Goal: Information Seeking & Learning: Learn about a topic

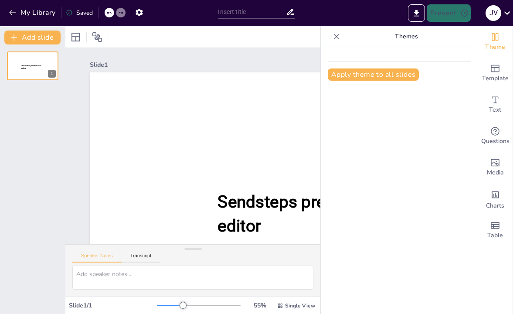
type input "Innovación Educativa en la Era Digital: Transformando el Aprendizaje Superior"
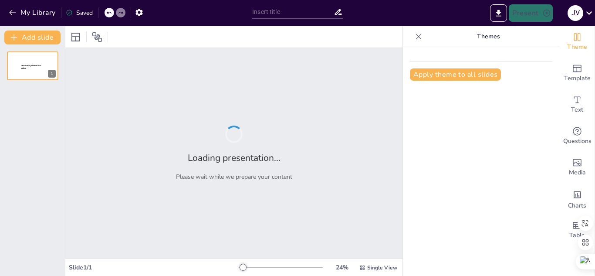
type input "Innovación Educativa en la Era Digital: Transformando el Aprendizaje Superior"
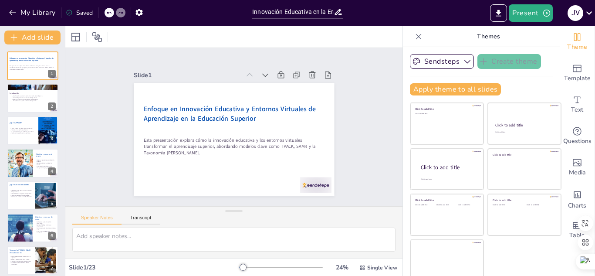
checkbox input "true"
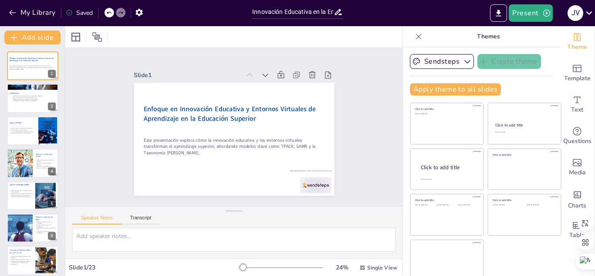
checkbox input "true"
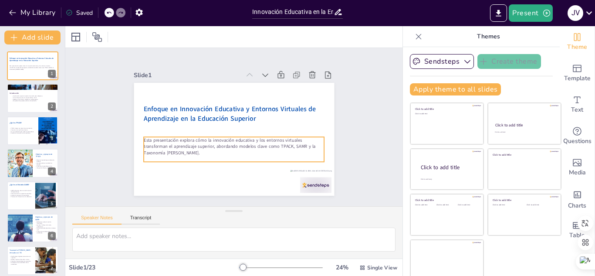
checkbox input "true"
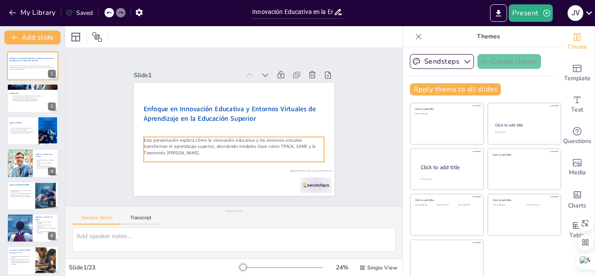
checkbox input "true"
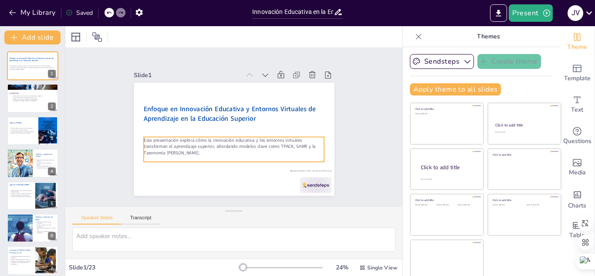
checkbox input "true"
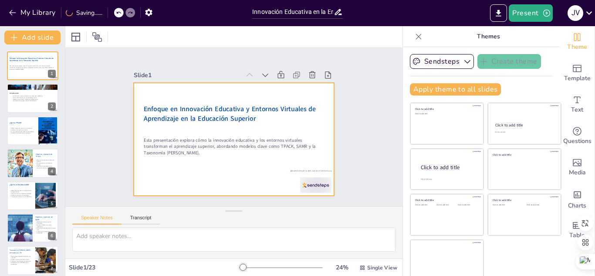
checkbox input "true"
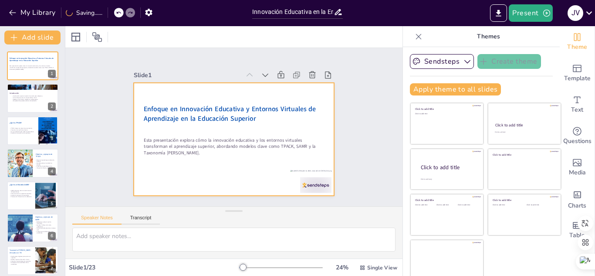
checkbox input "true"
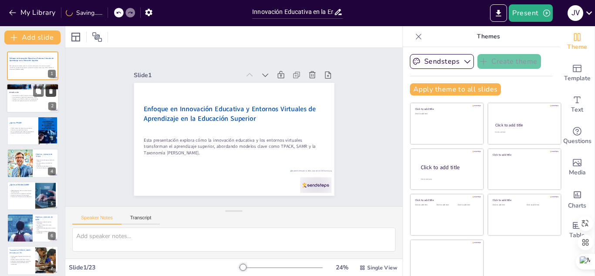
checkbox input "true"
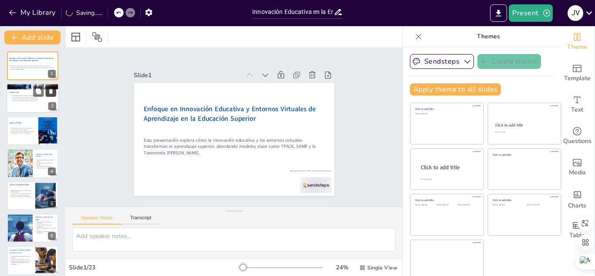
checkbox input "true"
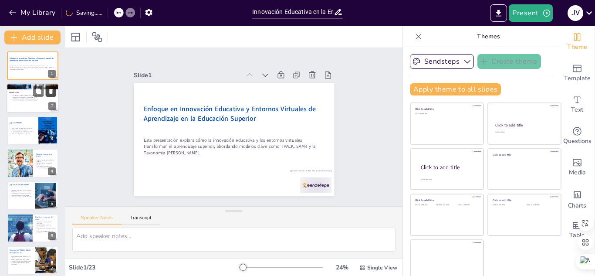
checkbox input "true"
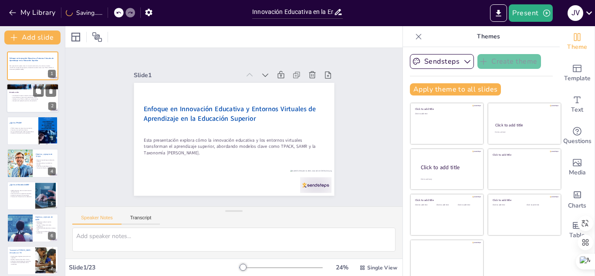
checkbox input "true"
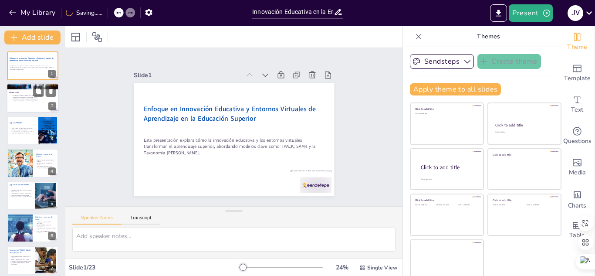
checkbox input "true"
click at [28, 97] on p "La tecnología es clave en el aprendizaje virtual." at bounding box center [34, 98] width 47 height 2
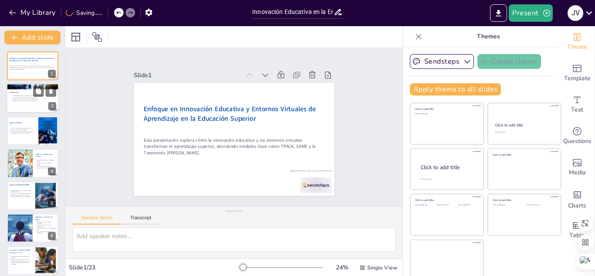
type textarea "Lo ipsumdolor si am consectet adipisci el seddo eius temporin u lab etdoloremag…"
checkbox input "true"
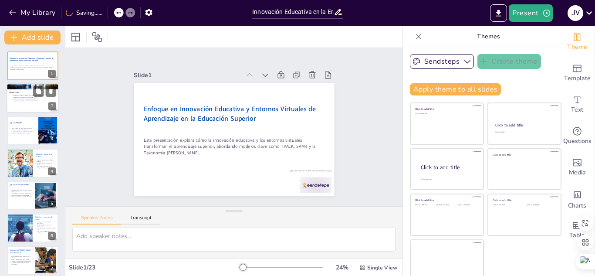
checkbox input "true"
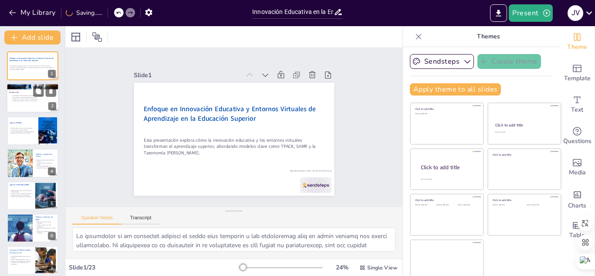
checkbox input "true"
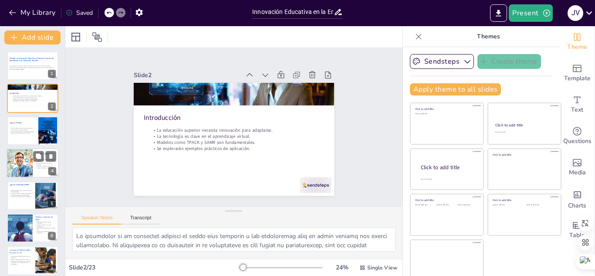
checkbox input "true"
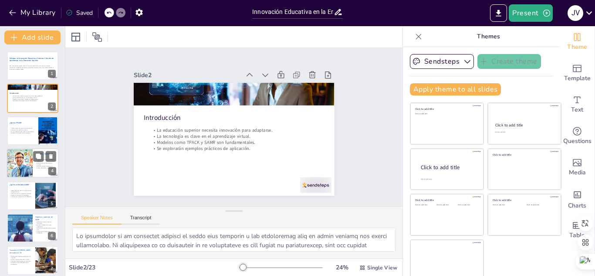
checkbox input "true"
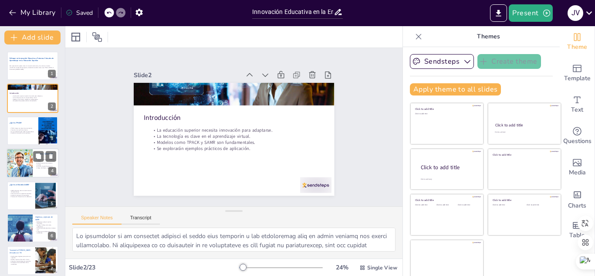
checkbox input "true"
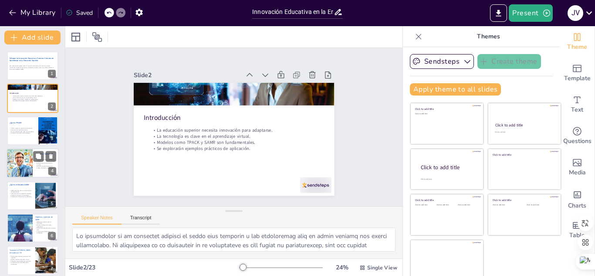
checkbox input "true"
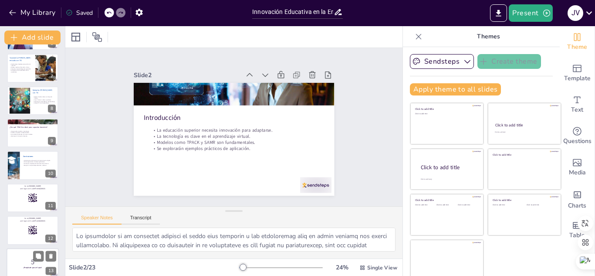
checkbox input "true"
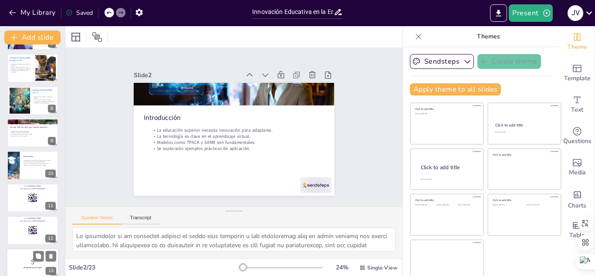
checkbox input "true"
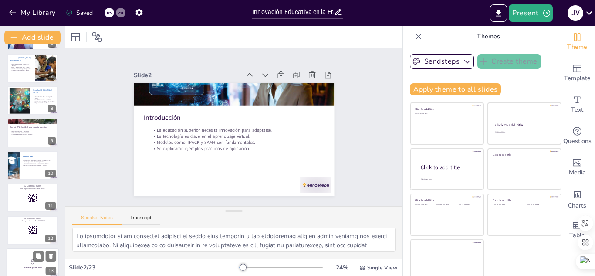
checkbox input "true"
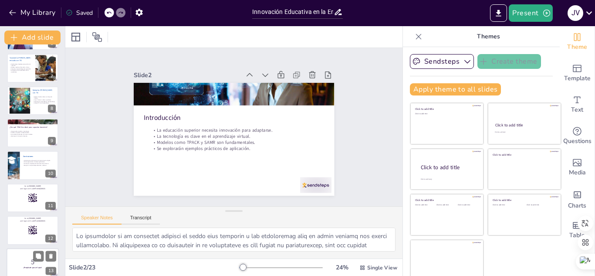
checkbox input "true"
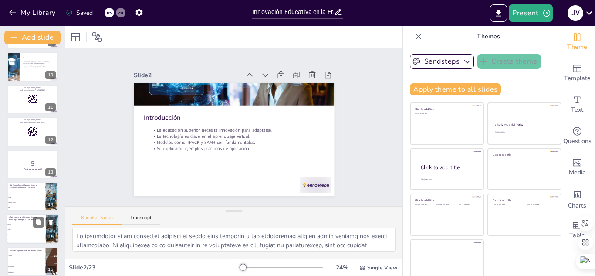
checkbox input "true"
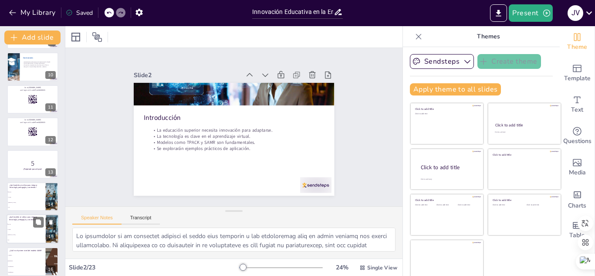
checkbox input "true"
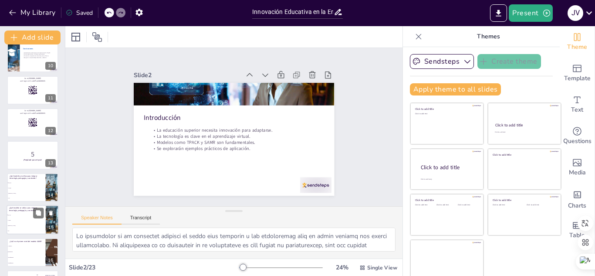
checkbox input "true"
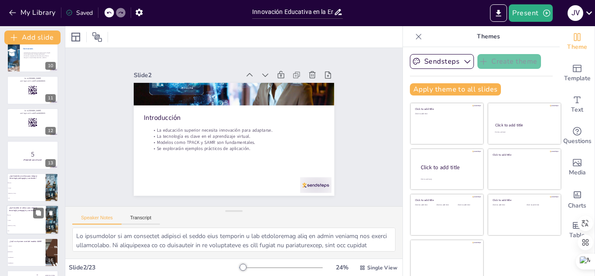
checkbox input "true"
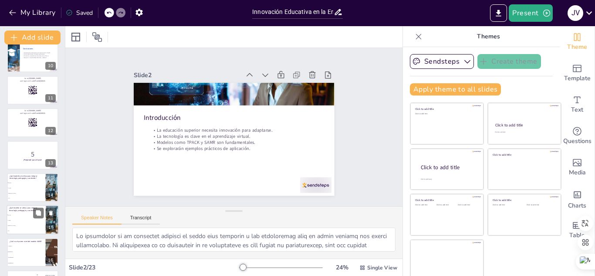
checkbox input "true"
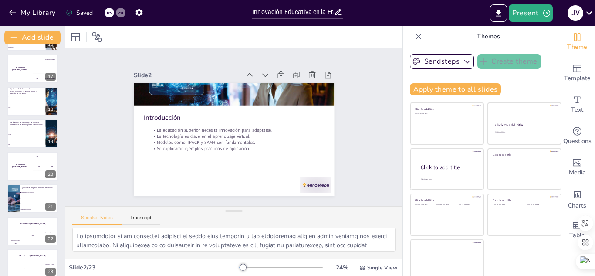
scroll to position [523, 0]
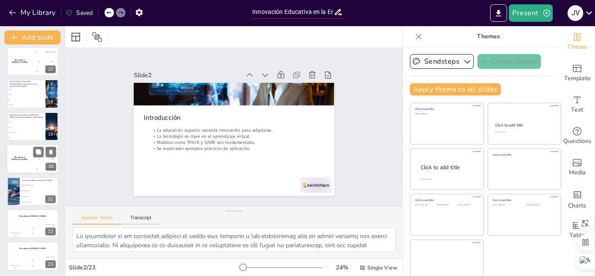
checkbox input "true"
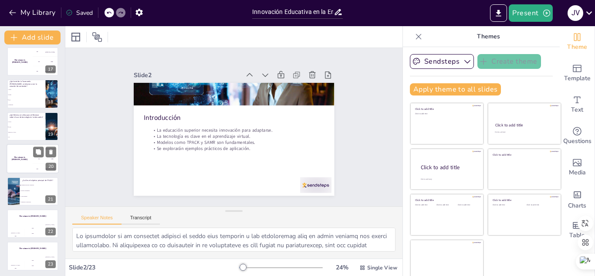
checkbox input "true"
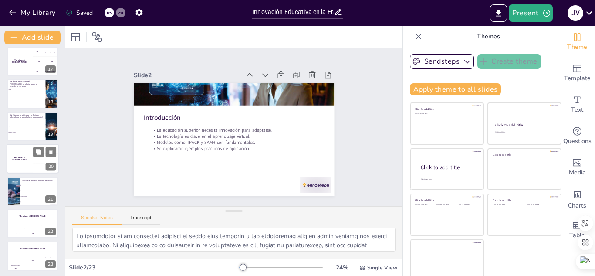
checkbox input "true"
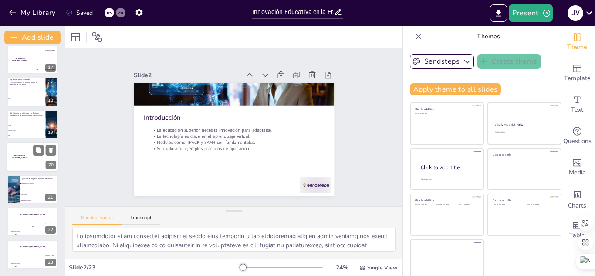
checkbox input "true"
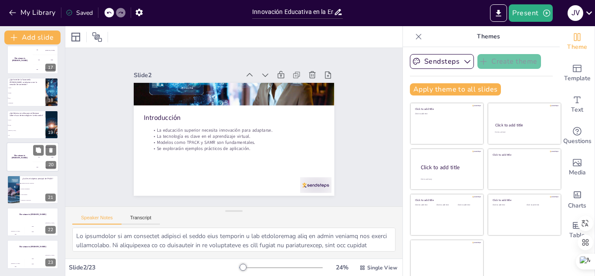
checkbox input "true"
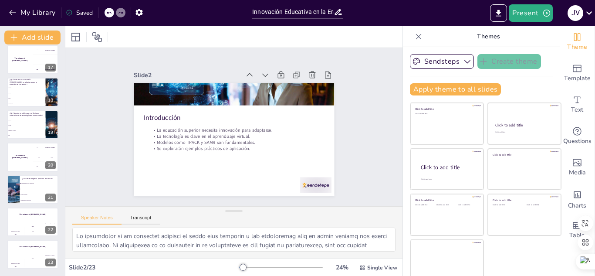
checkbox input "true"
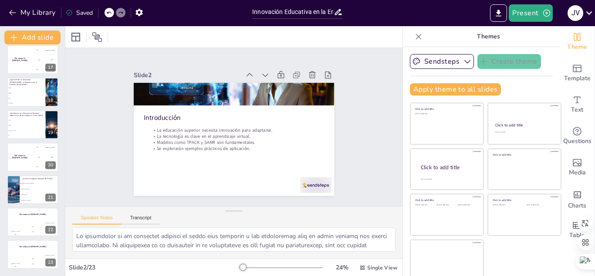
checkbox input "true"
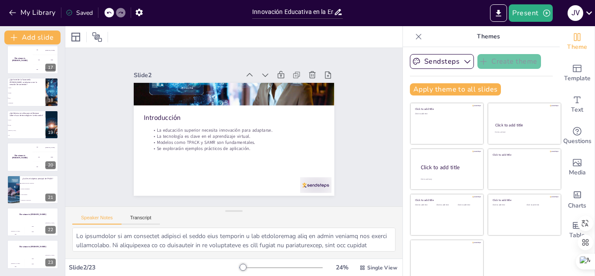
checkbox input "true"
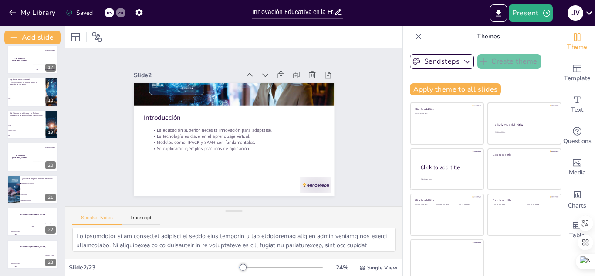
checkbox input "true"
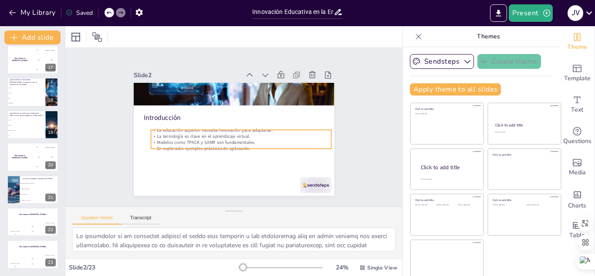
checkbox input "true"
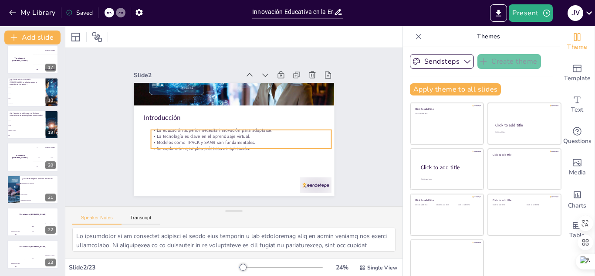
checkbox input "true"
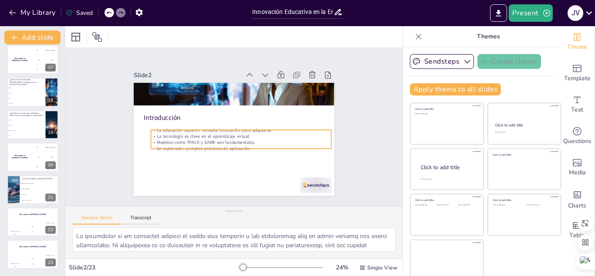
checkbox input "true"
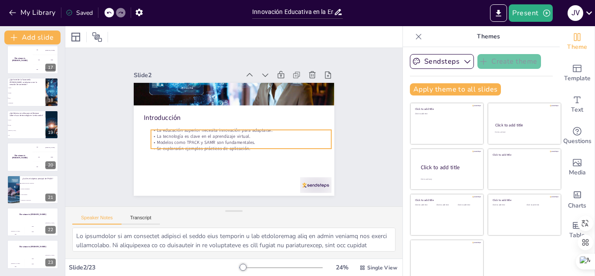
checkbox input "true"
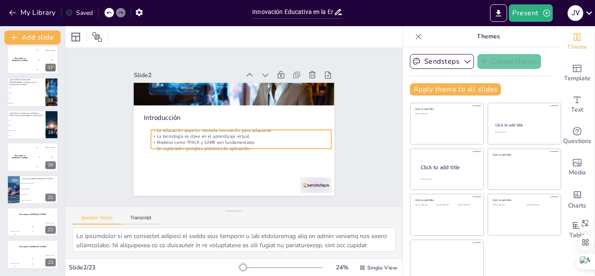
checkbox input "true"
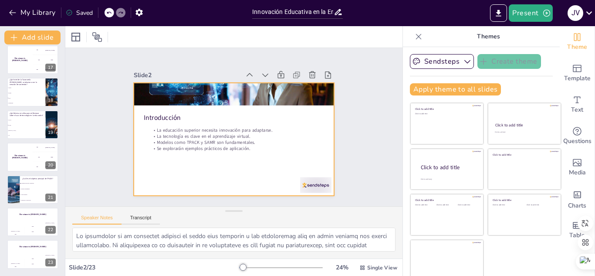
checkbox input "true"
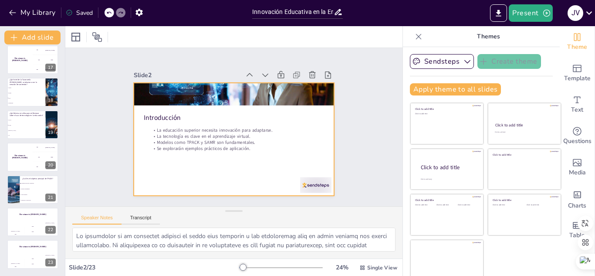
checkbox input "true"
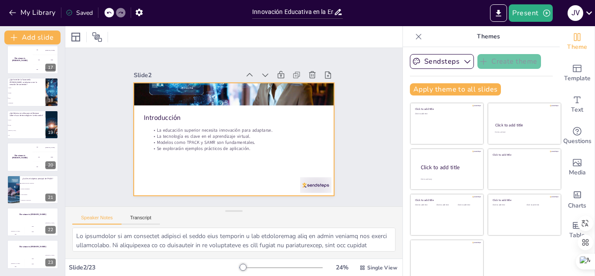
checkbox input "true"
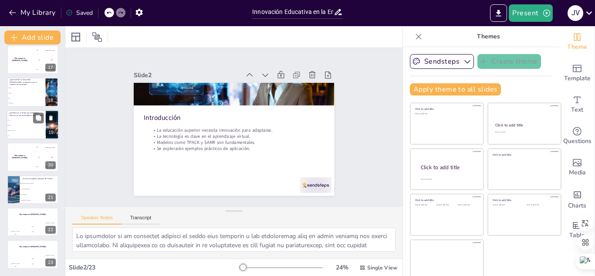
checkbox input "true"
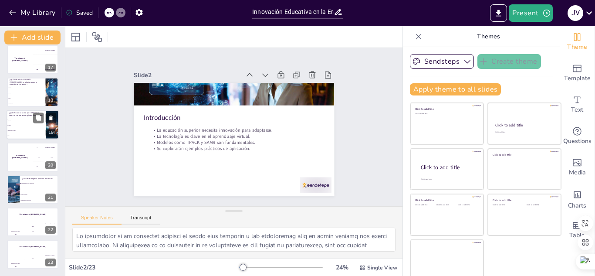
checkbox input "true"
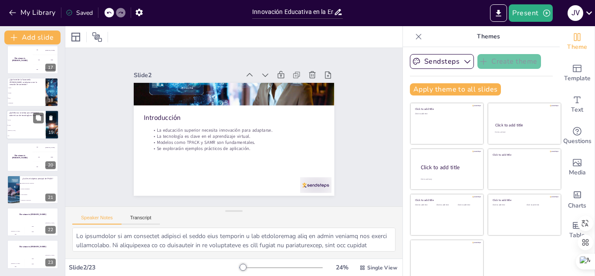
checkbox input "true"
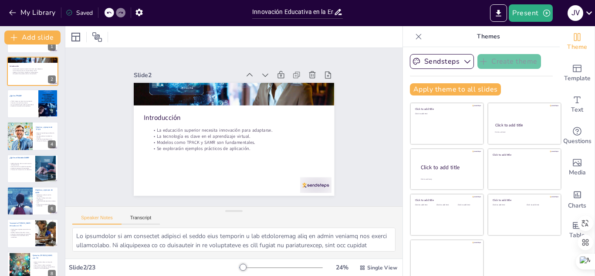
scroll to position [0, 0]
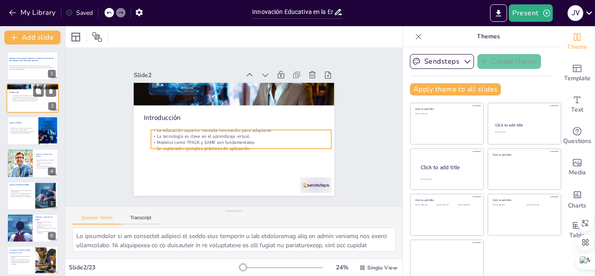
click at [21, 100] on p "Se explorarán ejemplos prácticos de aplicación." at bounding box center [34, 101] width 47 height 2
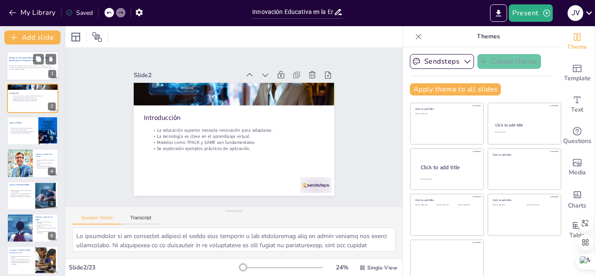
click at [20, 67] on p "Esta presentación explora cómo la innovación educativa y los entornos virtuales…" at bounding box center [32, 67] width 47 height 5
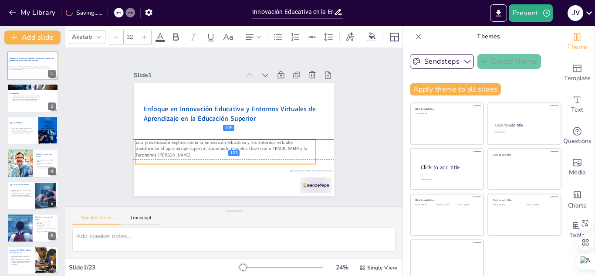
drag, startPoint x: 179, startPoint y: 148, endPoint x: 168, endPoint y: 149, distance: 11.0
click at [168, 149] on p "Esta presentación explora cómo la innovación educativa y los entornos virtuales…" at bounding box center [223, 147] width 182 height 37
click at [171, 160] on p at bounding box center [216, 157] width 174 height 62
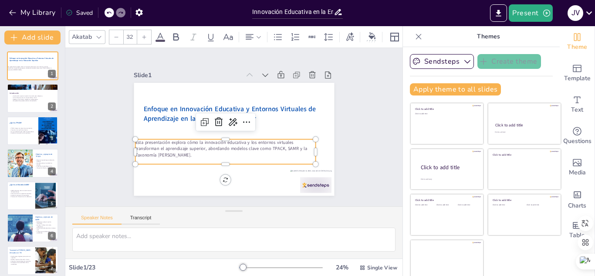
click at [166, 160] on p at bounding box center [219, 159] width 178 height 44
click at [153, 112] on span "Enfoque en Innovación Educativa y Entornos Virtuales de Aprendizaje en la Educa…" at bounding box center [235, 109] width 165 height 78
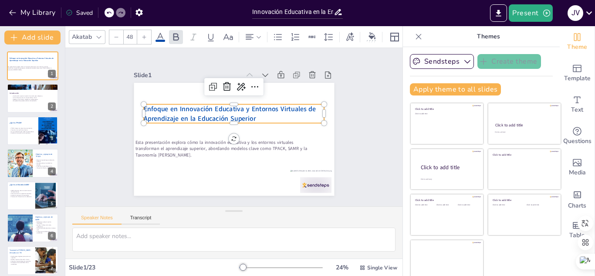
click at [239, 116] on span "Enfoque en Innovación Educativa y Entornos Virtuales de Aprendizaje en la Educa…" at bounding box center [235, 109] width 165 height 78
click at [239, 115] on span "Enfoque en Innovación Educativa y Entornos Virtuales de Aprendizaje en la Educa…" at bounding box center [240, 112] width 129 height 134
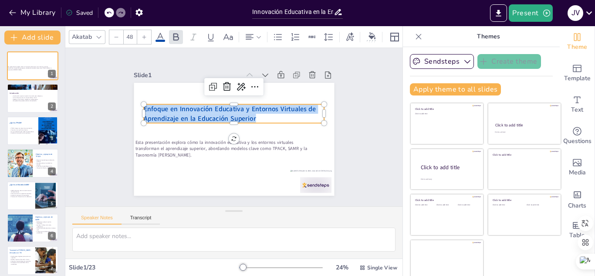
drag, startPoint x: 248, startPoint y: 112, endPoint x: 122, endPoint y: 98, distance: 126.3
click at [122, 98] on div "Slide 1 Esta presentación explora cómo la innovación educativa y los entornos v…" at bounding box center [234, 127] width 280 height 208
copy span "Enfoque en Innovación Educativa y Entornos Virtuales de Aprendizaje en la Educa…"
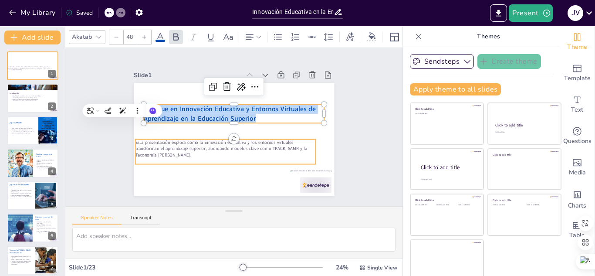
click at [197, 157] on p at bounding box center [216, 157] width 174 height 62
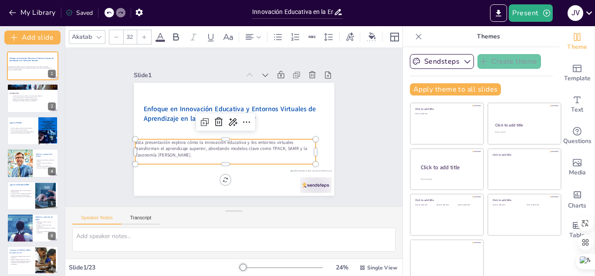
click at [176, 151] on p "Esta presentación explora cómo la innovación educativa y los entornos virtuales…" at bounding box center [223, 147] width 182 height 37
click at [173, 152] on p "Esta presentación explora cómo la innovación educativa y los entornos virtuales…" at bounding box center [212, 135] width 135 height 147
click at [173, 152] on p "Esta presentación explora cómo la innovación educativa y los entornos virtuales…" at bounding box center [211, 130] width 106 height 166
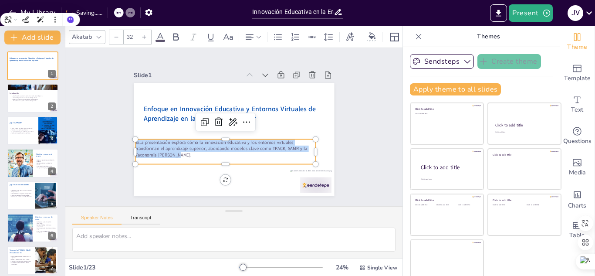
drag, startPoint x: 169, startPoint y: 151, endPoint x: 124, endPoint y: 140, distance: 46.5
click at [124, 140] on div "Enfoque en Innovación Educativa y Entornos Virtuales de Aprendizaje en la Educa…" at bounding box center [230, 138] width 226 height 169
copy p "Esta presentación explora cómo la innovación educativa y los entornos virtuales…"
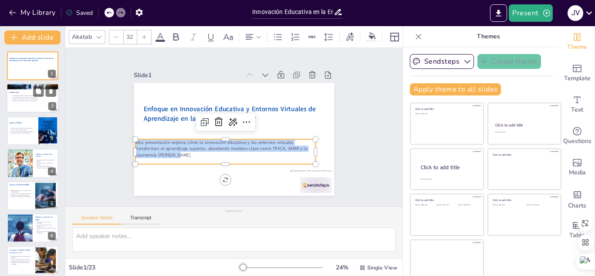
click at [33, 94] on div at bounding box center [33, 99] width 52 height 30
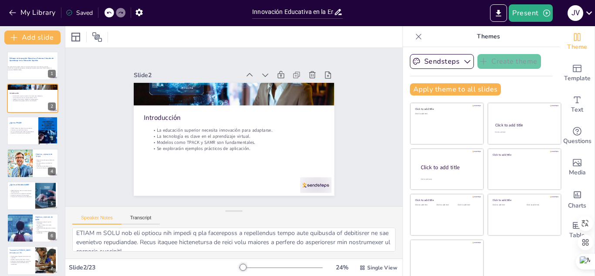
scroll to position [94, 0]
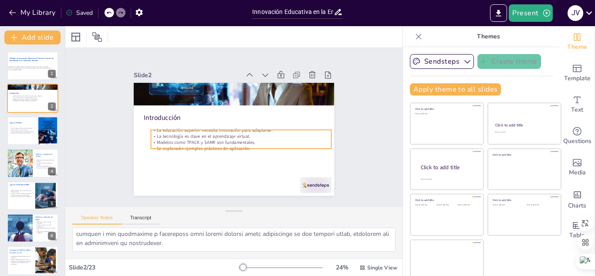
click at [232, 146] on div "Introducción La educación superior necesita innovación para adaptarse. La tecno…" at bounding box center [232, 139] width 211 height 133
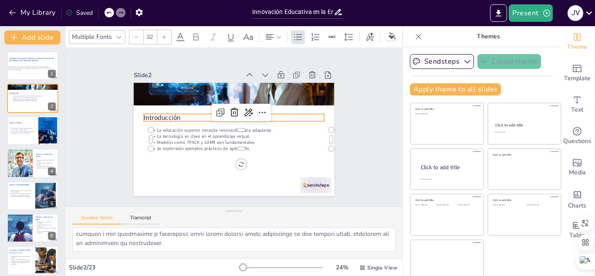
click at [174, 114] on p "Introducción" at bounding box center [240, 120] width 152 height 114
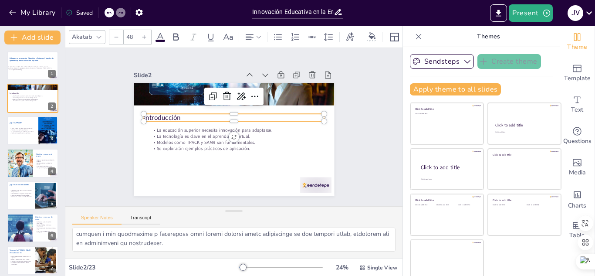
click at [174, 114] on p "Introducción" at bounding box center [236, 118] width 179 height 47
click at [174, 114] on p "Introducción" at bounding box center [236, 118] width 175 height 65
drag, startPoint x: 174, startPoint y: 114, endPoint x: 132, endPoint y: 115, distance: 42.3
click at [132, 115] on div "La educación superior necesita innovación para adaptarse. La tecnología es clav…" at bounding box center [230, 138] width 226 height 169
copy p "Introducción"
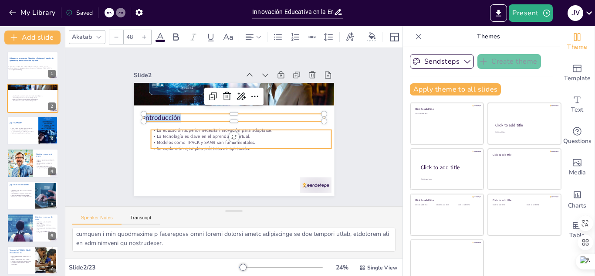
click at [246, 141] on p "Modelos como TPACK y SAMR son fundamentales." at bounding box center [238, 144] width 178 height 44
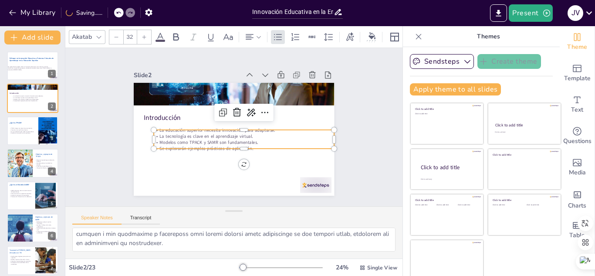
click at [155, 145] on p "Se explorarán ejemplos prácticos de aplicación." at bounding box center [242, 149] width 180 height 25
click at [188, 136] on p "Modelos como TPACK y SAMR son fundamentales." at bounding box center [242, 143] width 180 height 25
click at [298, 125] on div at bounding box center [244, 128] width 178 height 44
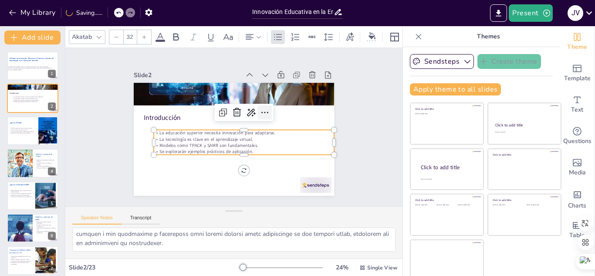
click at [255, 142] on icon at bounding box center [260, 149] width 14 height 14
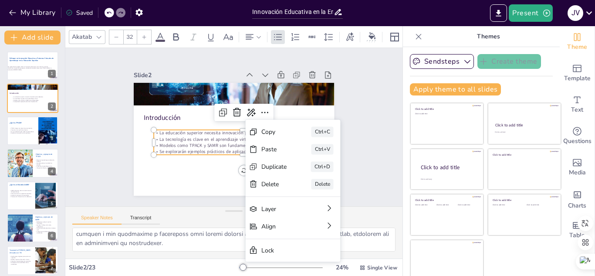
click at [305, 202] on div "Copy" at bounding box center [318, 210] width 27 height 16
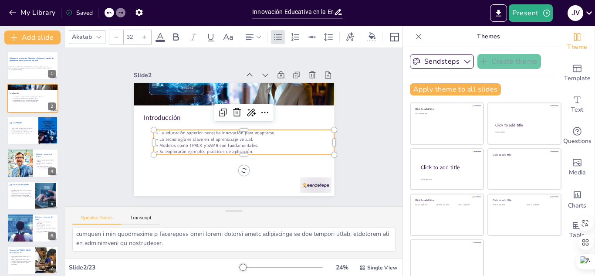
click at [246, 140] on p "Modelos como TPACK y SAMR son fundamentales." at bounding box center [240, 147] width 178 height 44
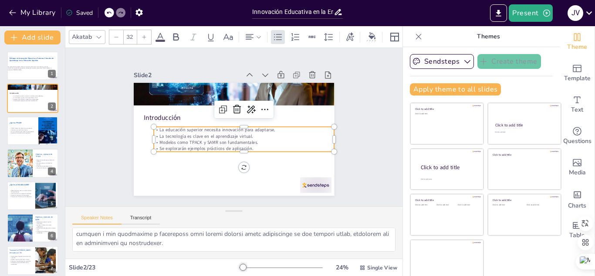
click at [246, 144] on p "Se explorarán ejemplos prácticos de aplicación." at bounding box center [242, 149] width 180 height 25
click at [246, 146] on p "Se explorarán ejemplos prácticos de aplicación." at bounding box center [244, 149] width 180 height 6
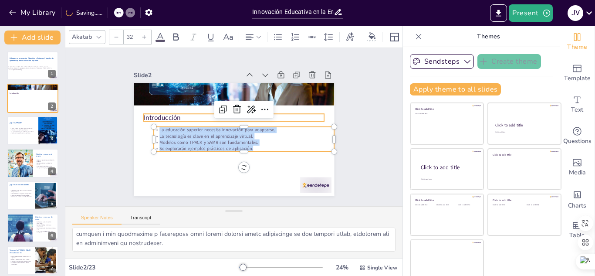
drag, startPoint x: 246, startPoint y: 144, endPoint x: 136, endPoint y: 111, distance: 114.8
click at [136, 111] on div "Introducción La educación superior necesita innovación para adaptarse. La tecno…" at bounding box center [229, 138] width 229 height 185
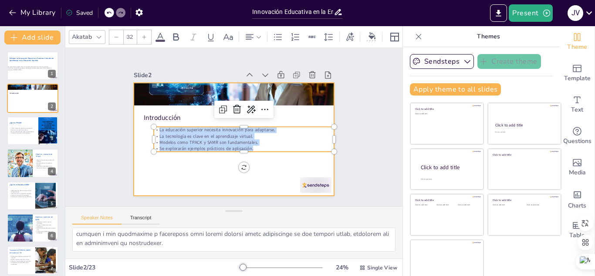
copy div "La educación superior necesita innovación para adaptarse. La tecnología es clav…"
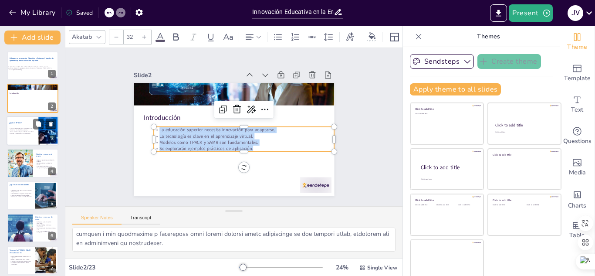
click at [26, 132] on div "TPACK integra tres tipos de conocimiento. Fomenta una enseñanza efectiva. Es un…" at bounding box center [26, 130] width 34 height 7
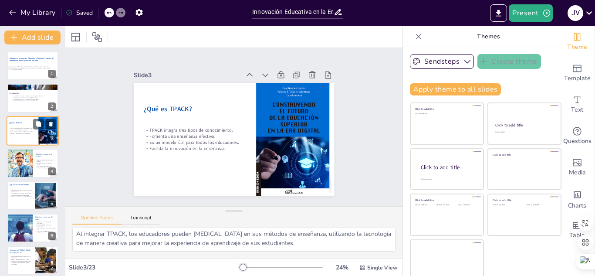
scroll to position [85, 0]
click at [25, 104] on div at bounding box center [33, 99] width 52 height 30
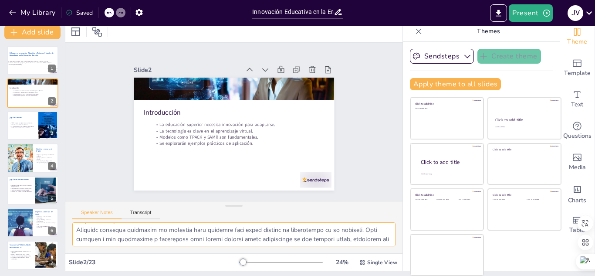
scroll to position [94, 0]
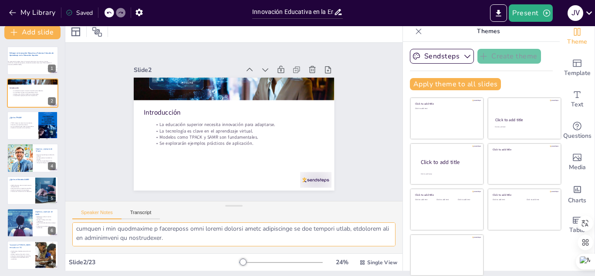
drag, startPoint x: 77, startPoint y: 227, endPoint x: 230, endPoint y: 247, distance: 154.6
click at [230, 247] on div at bounding box center [233, 237] width 337 height 31
click at [28, 127] on p "Facilita la innovación en la enseñanza." at bounding box center [26, 128] width 34 height 2
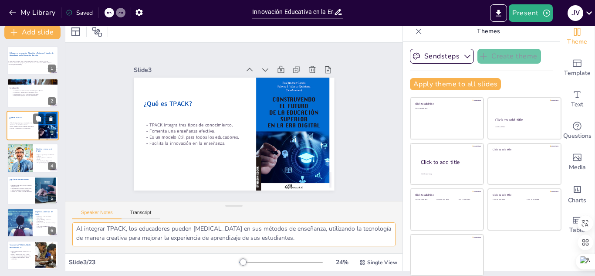
scroll to position [85, 0]
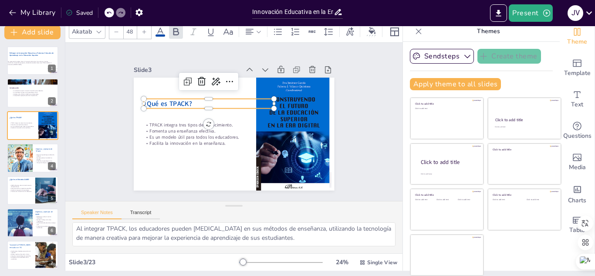
click at [276, 135] on span "¿Qué es TPACK?" at bounding box center [300, 139] width 48 height 9
click at [184, 101] on p "¿Qué es TPACK?" at bounding box center [215, 96] width 127 height 49
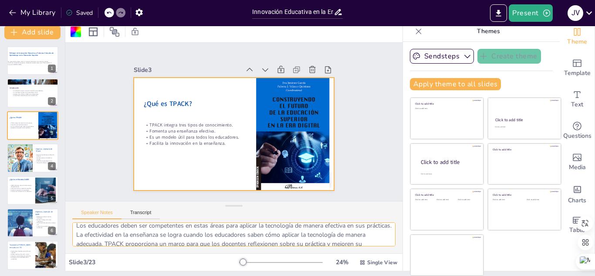
scroll to position [0, 0]
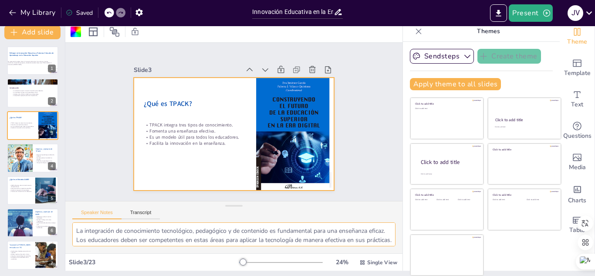
drag, startPoint x: 306, startPoint y: 239, endPoint x: 70, endPoint y: 219, distance: 236.5
click at [70, 219] on div "Speaker Notes Transcript La integración de conocimiento tecnológico, pedagógico…" at bounding box center [233, 227] width 337 height 52
click at [150, 127] on p "Fomenta una enseñanza efectiva." at bounding box center [208, 117] width 116 height 71
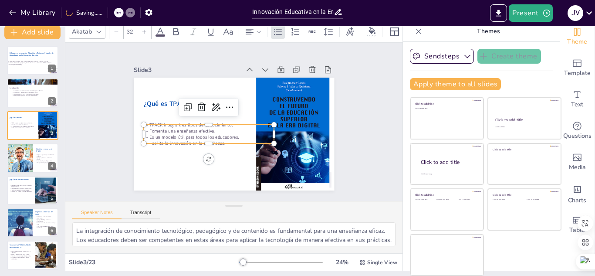
click at [217, 137] on p "Facilita la innovación en la enseñanza." at bounding box center [205, 137] width 129 height 33
click at [222, 124] on p "TPACK integra tres tipos de conocimiento." at bounding box center [209, 117] width 126 height 46
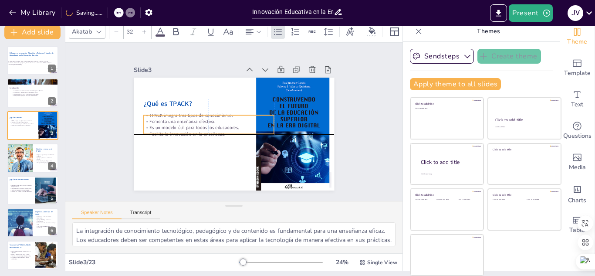
drag, startPoint x: 199, startPoint y: 156, endPoint x: 200, endPoint y: 130, distance: 26.6
click at [198, 130] on p "Facilita la innovación en la enseñanza." at bounding box center [247, 97] width 109 height 82
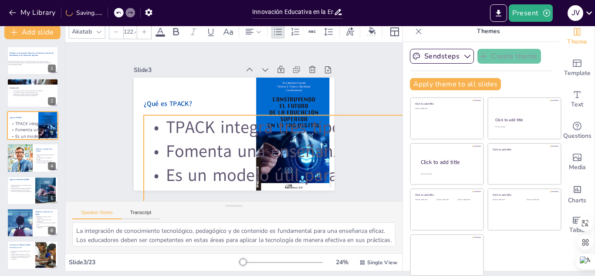
drag, startPoint x: 264, startPoint y: 135, endPoint x: 266, endPoint y: 182, distance: 47.1
click at [266, 182] on div "¿Qué es TPACK? TPACK integra tres tipos de conocimiento. Fomenta una enseñanza …" at bounding box center [232, 134] width 211 height 133
click at [152, 120] on p "TPACK integra tres tipos de conocimiento." at bounding box center [393, 127] width 499 height 24
click at [171, 121] on p "TPACK integra tres tipos de conocimiento." at bounding box center [377, 191] width 465 height 225
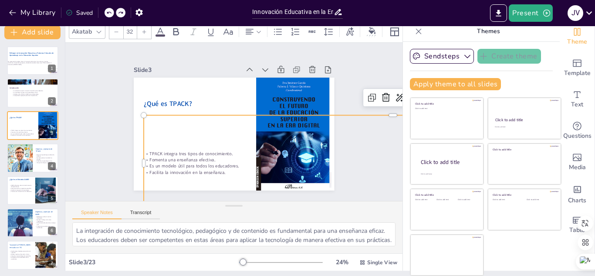
click at [226, 173] on div "TPACK integra tres tipos de conocimiento. Fomenta una enseñanza efectiva. Es un…" at bounding box center [373, 210] width 504 height 245
click at [226, 173] on div "TPACK integra tres tipos de conocimiento. Fomenta una enseñanza efectiva. Es un…" at bounding box center [324, 259] width 435 height 405
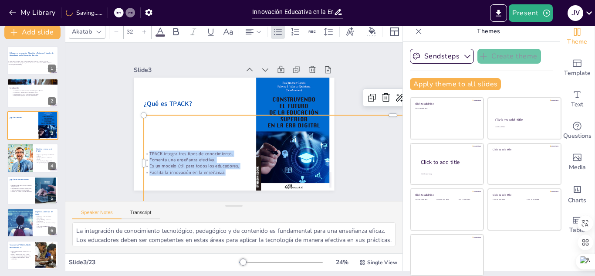
drag, startPoint x: 218, startPoint y: 166, endPoint x: 132, endPoint y: 142, distance: 88.6
click at [132, 142] on div "¿Qué es TPACK? TPACK integra tres tipos de conocimiento. Fomenta una enseñanza …" at bounding box center [230, 133] width 226 height 169
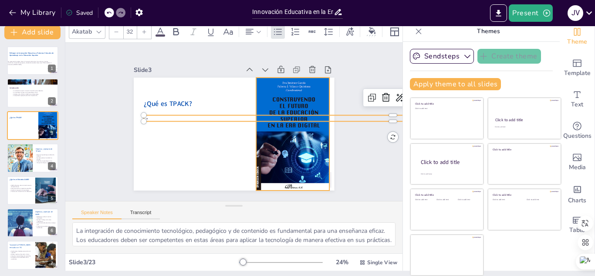
click at [271, 145] on div at bounding box center [264, 174] width 137 height 135
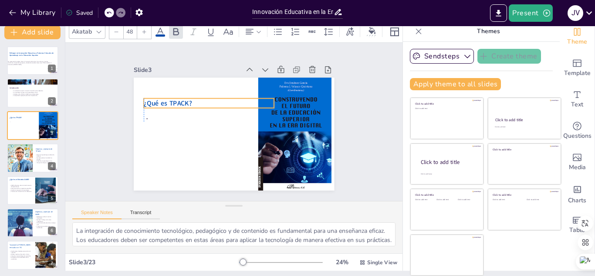
click at [173, 91] on span "¿Qué es TPACK?" at bounding box center [180, 78] width 47 height 28
click at [182, 97] on span "¿Qué es TPACK?" at bounding box center [173, 89] width 49 height 19
click at [182, 95] on span "¿Qué es TPACK?" at bounding box center [176, 83] width 49 height 24
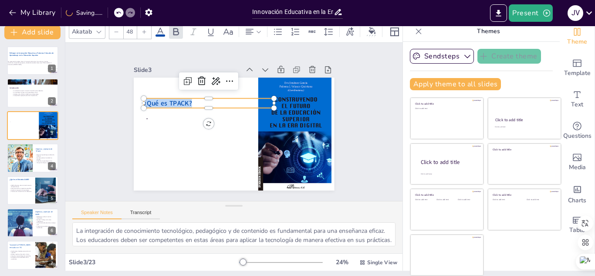
drag, startPoint x: 183, startPoint y: 98, endPoint x: 114, endPoint y: 98, distance: 69.3
click at [114, 98] on div "Slide 1 Enfoque en Innovación Educativa y Entornos Virtuales de Aprendizaje en …" at bounding box center [234, 122] width 280 height 208
copy span "¿Qué es TPACK?"
click at [29, 156] on div at bounding box center [19, 158] width 51 height 30
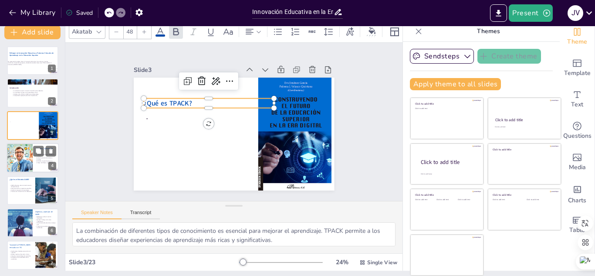
scroll to position [3, 0]
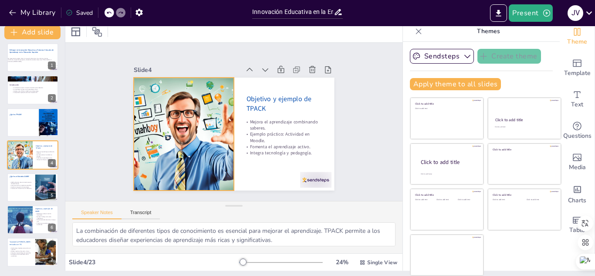
click at [211, 122] on div at bounding box center [186, 101] width 226 height 207
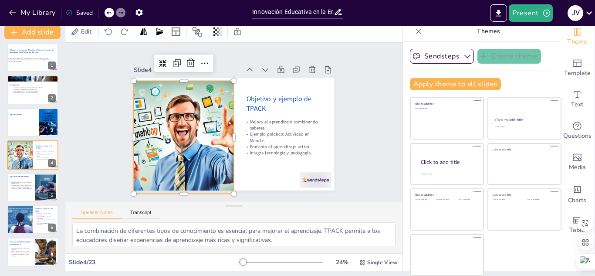
click at [160, 115] on div at bounding box center [199, 82] width 183 height 226
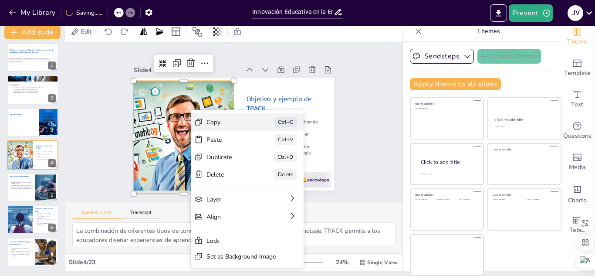
click at [261, 168] on div "Copy" at bounding box center [283, 176] width 44 height 17
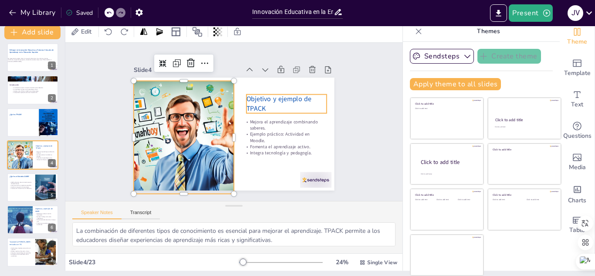
click at [268, 104] on p "Objetivo y ejemplo de TPACK" at bounding box center [289, 115] width 82 height 35
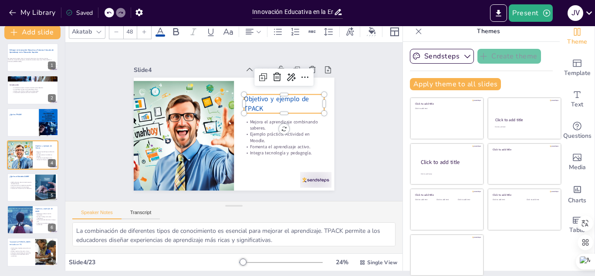
click at [255, 104] on p "Objetivo y ejemplo de TPACK" at bounding box center [286, 131] width 79 height 56
click at [255, 104] on p "Objetivo y ejemplo de TPACK" at bounding box center [286, 108] width 82 height 27
drag, startPoint x: 255, startPoint y: 104, endPoint x: 239, endPoint y: 90, distance: 21.0
click at [239, 90] on div "Mejora el aprendizaje combinando saberes. Ejemplo práctico: Actividad en Moodle…" at bounding box center [232, 133] width 211 height 133
copy span "Objetivo y ejemplo de TPACK"
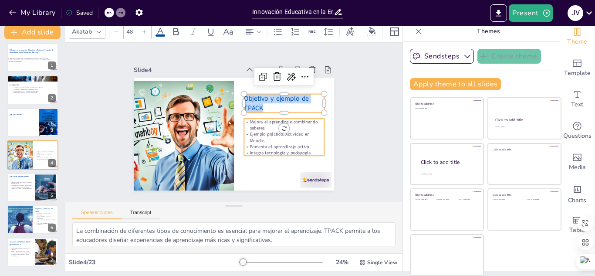
click at [257, 134] on p "Ejemplo práctico: Actividad en Moodle." at bounding box center [277, 152] width 80 height 37
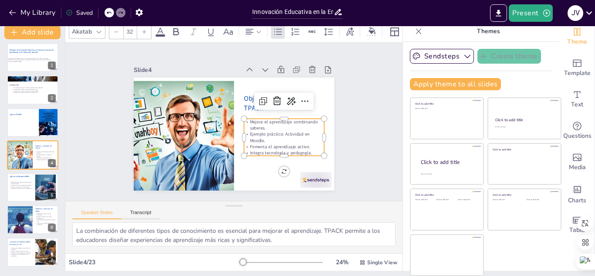
click at [304, 152] on p "Integra tecnología y pedagogía." at bounding box center [272, 167] width 78 height 30
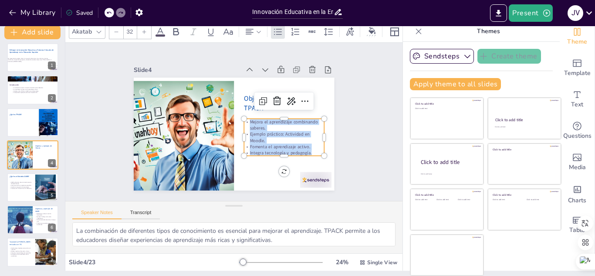
drag, startPoint x: 304, startPoint y: 148, endPoint x: 239, endPoint y: 116, distance: 72.3
click at [239, 126] on div "Mejora el aprendizaje combinando saberes. Ejemplo práctico: Actividad en Moodle…" at bounding box center [261, 166] width 85 height 81
copy div "Mejora el aprendizaje combinando saberes. Ejemplo práctico: Actividad en Moodle…"
click at [14, 185] on p "Cada nivel tiene un propósito específico." at bounding box center [21, 185] width 24 height 2
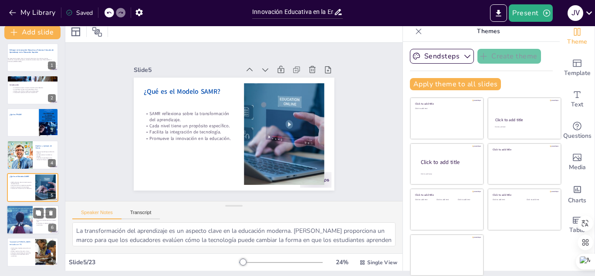
scroll to position [35, 0]
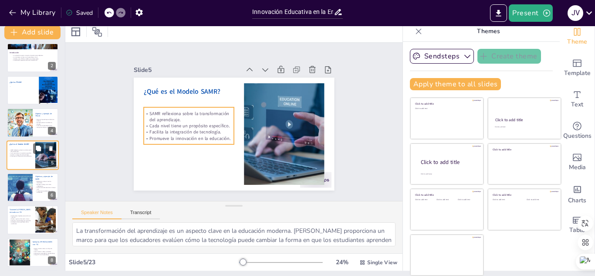
click at [23, 152] on p "Cada nivel tiene un propósito específico." at bounding box center [21, 153] width 24 height 2
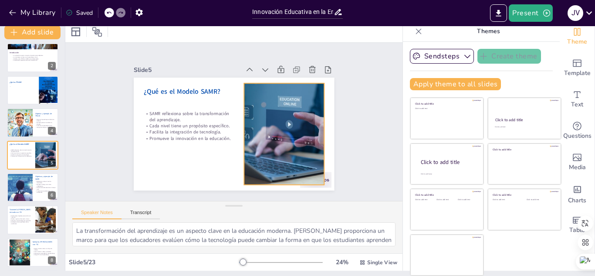
click at [283, 143] on div at bounding box center [282, 139] width 190 height 120
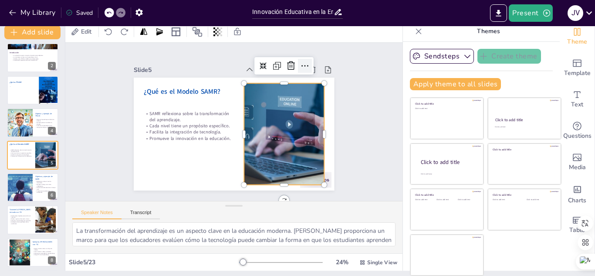
click at [305, 68] on icon at bounding box center [310, 73] width 11 height 11
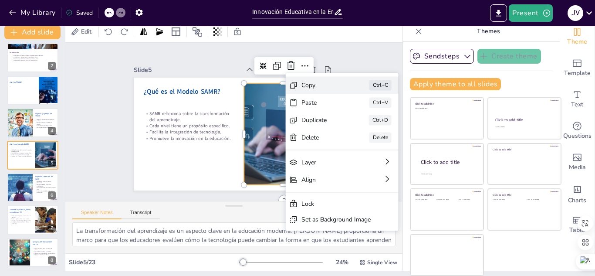
click at [341, 156] on div "Copy Ctrl+C" at bounding box center [397, 181] width 113 height 51
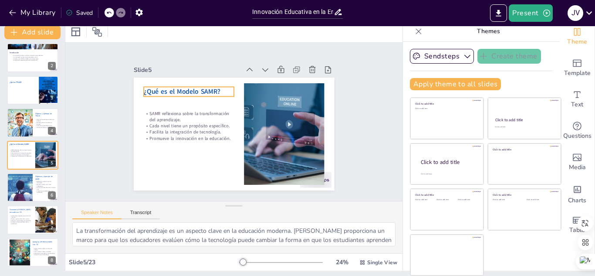
click at [166, 88] on span "¿Qué es el Modelo SAMR?" at bounding box center [185, 86] width 77 height 17
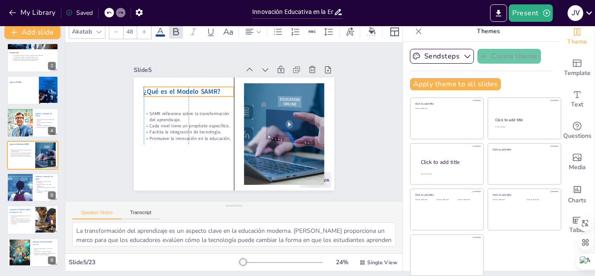
click at [212, 85] on p "¿Qué es el Modelo SAMR?" at bounding box center [196, 83] width 90 height 28
click at [212, 87] on p "¿Qué es el Modelo SAMR?" at bounding box center [200, 79] width 89 height 37
click at [212, 87] on p "¿Qué es el Modelo SAMR?" at bounding box center [196, 83] width 90 height 28
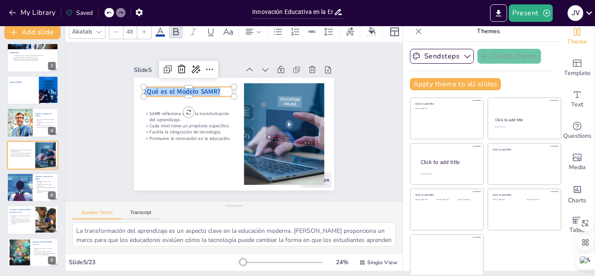
drag, startPoint x: 212, startPoint y: 87, endPoint x: 131, endPoint y: 91, distance: 81.6
click at [131, 91] on div "SAMR reflexiona sobre la transformación del aprendizaje. Cada nivel tiene un pr…" at bounding box center [230, 133] width 226 height 169
copy span "¿Qué es el Modelo SAMR?"
click at [178, 121] on p "Cada nivel tiene un propósito específico." at bounding box center [189, 116] width 90 height 25
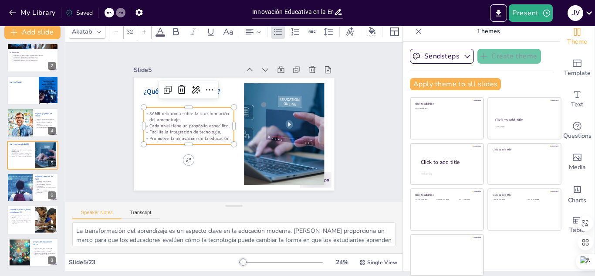
click at [221, 135] on p "Promueve la innovación en la educación." at bounding box center [187, 133] width 91 height 16
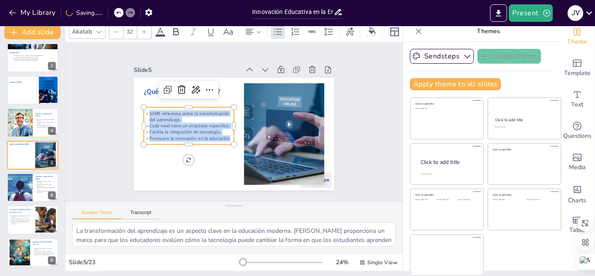
drag, startPoint x: 220, startPoint y: 133, endPoint x: 131, endPoint y: 103, distance: 93.4
click at [131, 103] on div "¿Qué es el Modelo SAMR? SAMR reflexiona sobre la transformación del aprendizaje…" at bounding box center [232, 134] width 211 height 133
copy div "SAMR reflexiona sobre la transformación del aprendizaje. Cada nivel tiene un pr…"
click at [16, 190] on div at bounding box center [19, 188] width 55 height 30
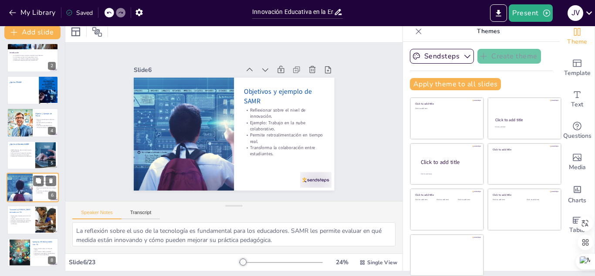
scroll to position [68, 0]
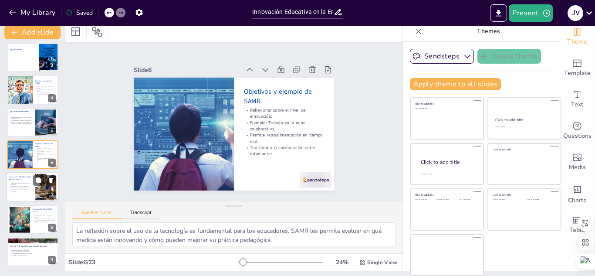
click at [35, 188] on div at bounding box center [33, 188] width 52 height 30
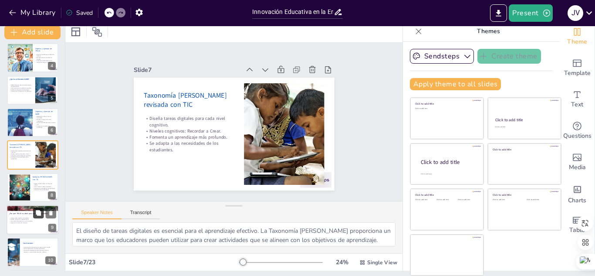
click at [34, 215] on button at bounding box center [38, 212] width 10 height 10
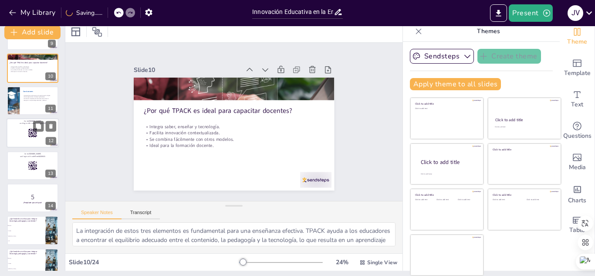
scroll to position [314, 0]
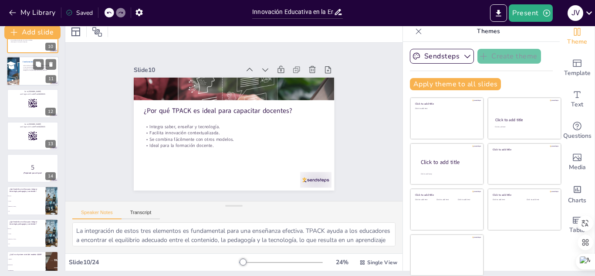
click at [24, 77] on div at bounding box center [33, 71] width 52 height 30
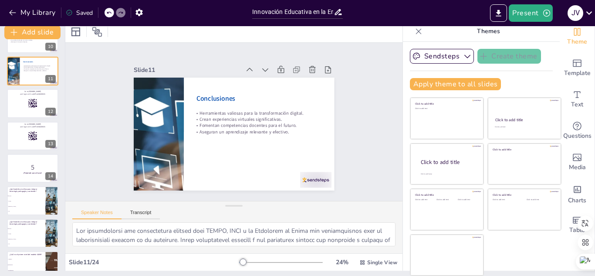
scroll to position [230, 0]
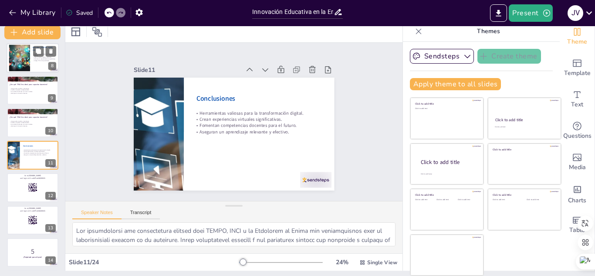
click at [32, 53] on div at bounding box center [33, 58] width 52 height 30
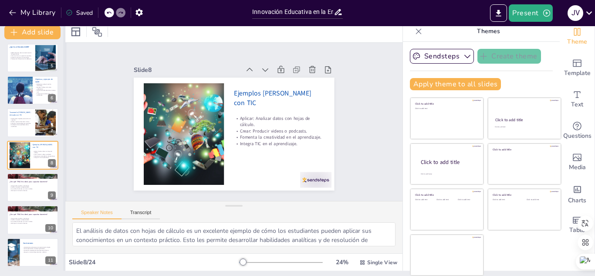
scroll to position [0, 0]
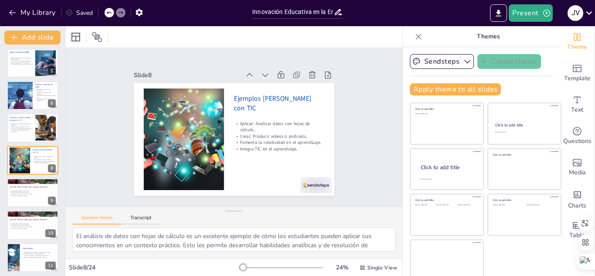
click at [18, 65] on div "SAMR reflexiona sobre la transformación del aprendizaje. Cada nivel tiene un pr…" at bounding box center [21, 61] width 23 height 10
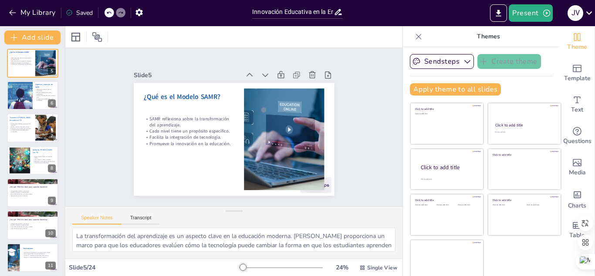
scroll to position [35, 0]
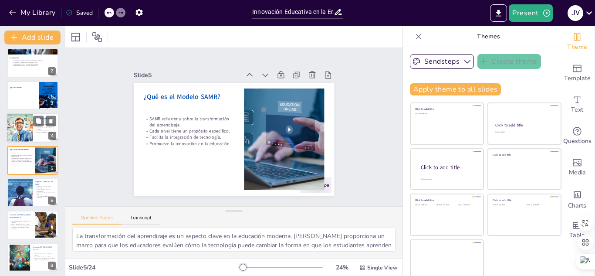
click at [19, 129] on div at bounding box center [19, 129] width 51 height 30
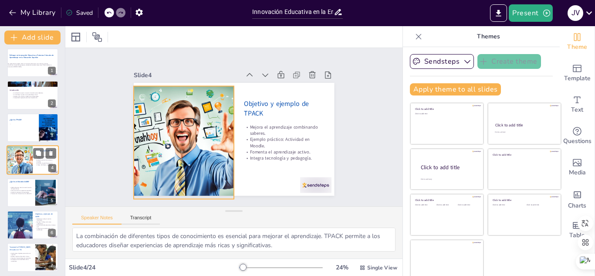
click at [20, 157] on div at bounding box center [19, 161] width 51 height 30
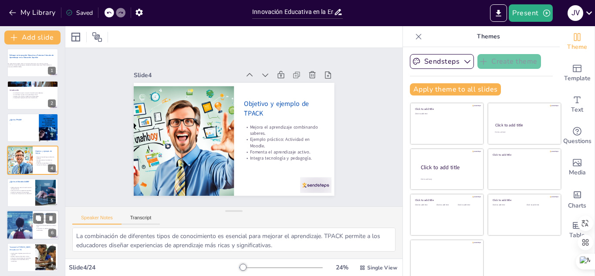
click at [21, 194] on p "Promueve la innovación en la educación." at bounding box center [21, 194] width 23 height 2
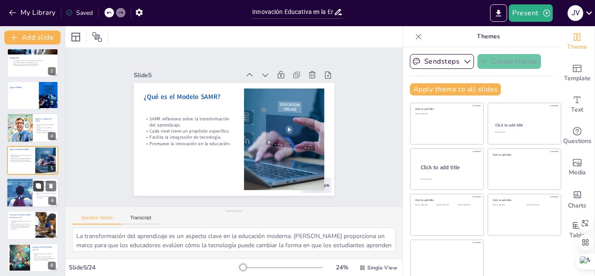
click at [37, 185] on icon at bounding box center [38, 185] width 5 height 5
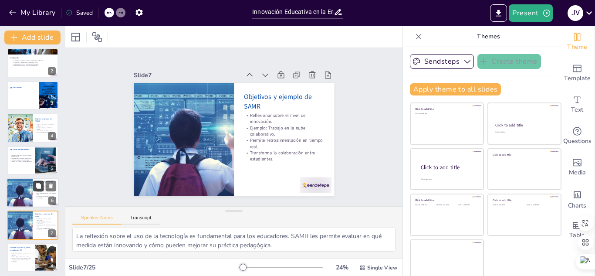
scroll to position [100, 0]
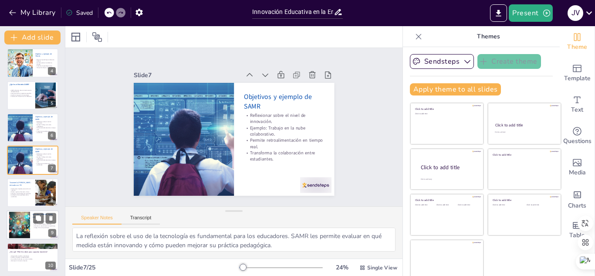
click at [20, 184] on p "Taxonomía [PERSON_NAME] revisada con TIC" at bounding box center [21, 183] width 23 height 5
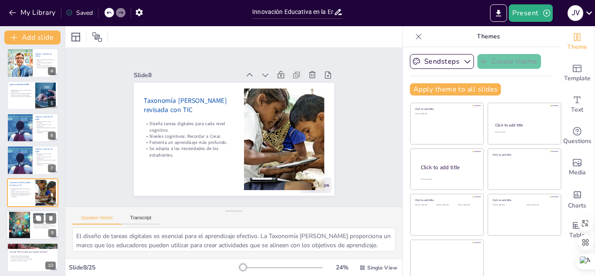
scroll to position [132, 0]
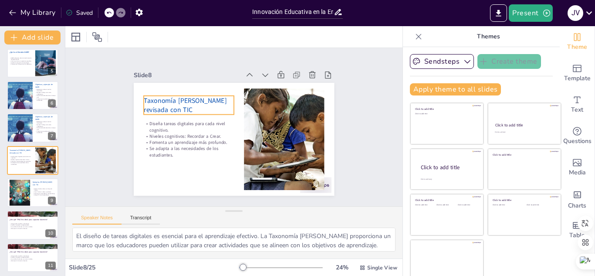
click at [148, 97] on span "Taxonomía [PERSON_NAME] revisada con TIC" at bounding box center [190, 92] width 85 height 28
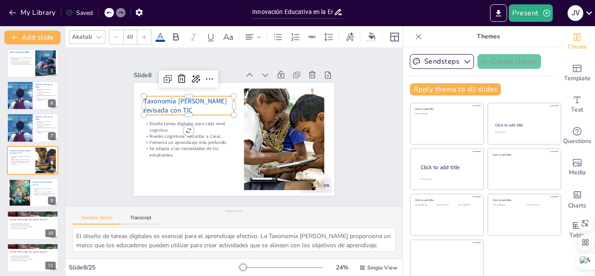
click at [161, 106] on p "Taxonomía [PERSON_NAME] revisada con TIC" at bounding box center [194, 96] width 92 height 37
click at [161, 107] on p "Taxonomía [PERSON_NAME] revisada con TIC" at bounding box center [197, 93] width 91 height 46
drag, startPoint x: 160, startPoint y: 107, endPoint x: 131, endPoint y: 95, distance: 31.5
click at [131, 95] on div "Diseña tareas digitales para cada nivel cognitivo. Niveles cognitivos: Recordar…" at bounding box center [232, 139] width 220 height 152
copy span "Taxonomía [PERSON_NAME] revisada con TIC"
